Goal: Information Seeking & Learning: Learn about a topic

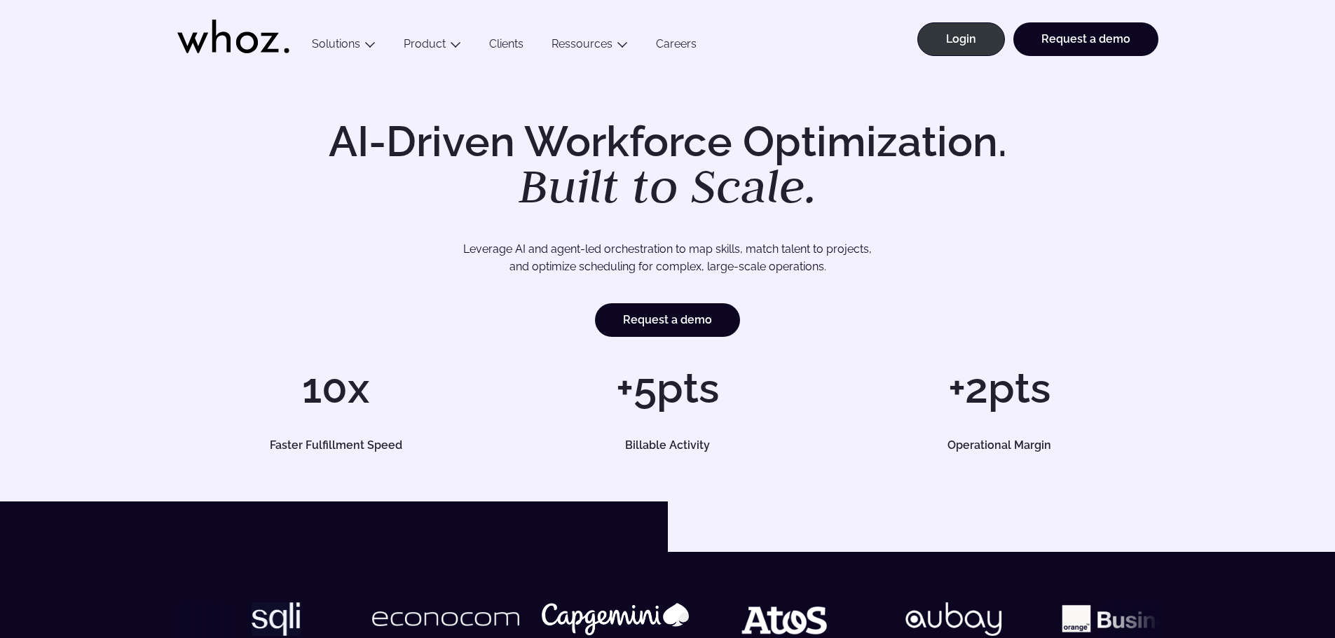
drag, startPoint x: 305, startPoint y: 178, endPoint x: 207, endPoint y: 166, distance: 98.8
drag, startPoint x: 41, startPoint y: 1, endPoint x: 186, endPoint y: 411, distance: 434.7
click at [186, 411] on div "10x Faster Fulfillment Speed" at bounding box center [335, 408] width 317 height 83
